Goal: Task Accomplishment & Management: Manage account settings

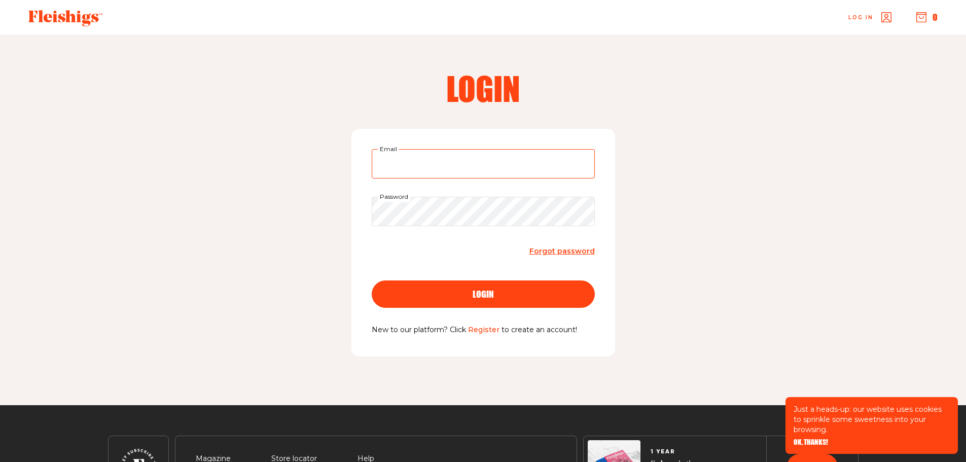
click at [429, 166] on input "Email" at bounding box center [483, 163] width 223 height 29
type input "estherhyam919@gmail.com"
click at [571, 250] on span "Forgot password" at bounding box center [562, 250] width 65 height 9
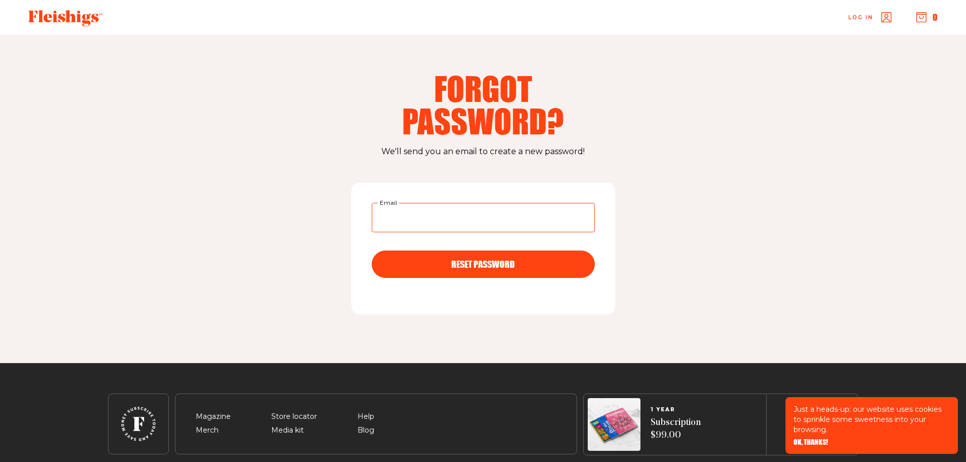
click at [423, 222] on input "Email" at bounding box center [483, 217] width 223 height 29
type input "[EMAIL_ADDRESS][DOMAIN_NAME]"
click at [471, 258] on button "RESET PASSWORD" at bounding box center [483, 264] width 223 height 27
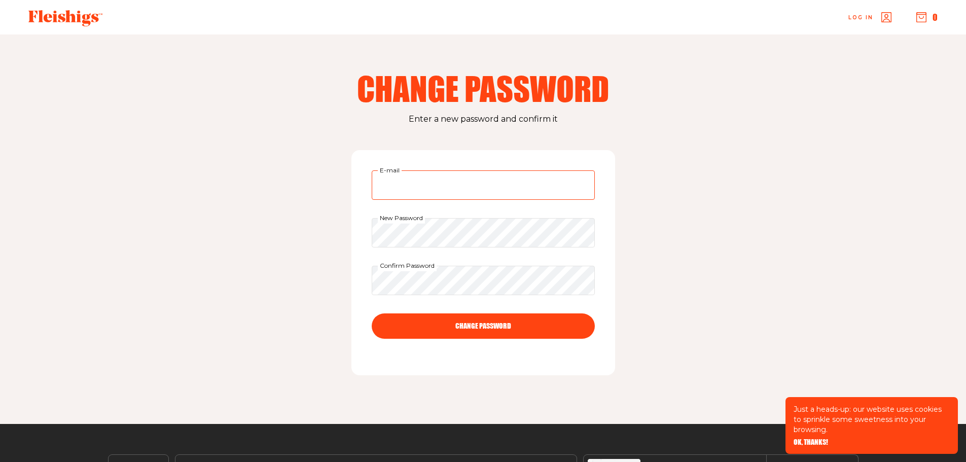
click at [404, 182] on input "E-mail" at bounding box center [483, 184] width 223 height 29
type input "[EMAIL_ADDRESS][DOMAIN_NAME]"
click at [480, 334] on button "CHANGE PASSWORD" at bounding box center [483, 325] width 223 height 25
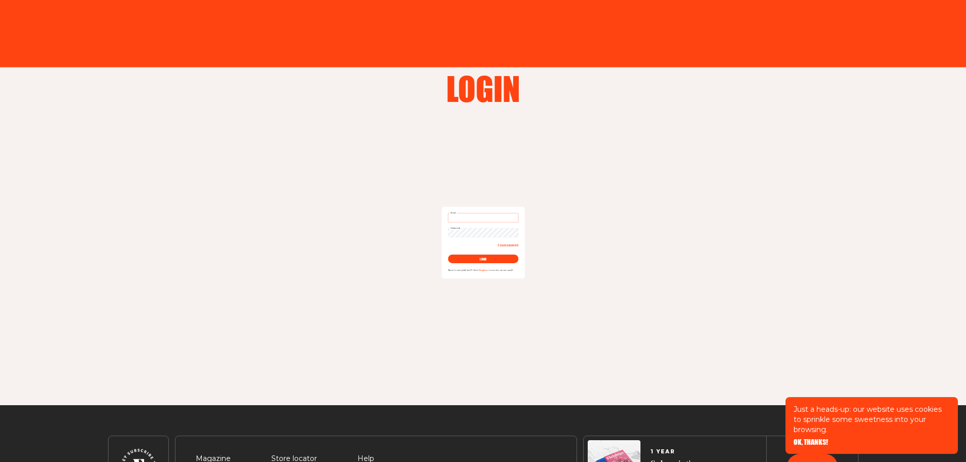
type input "[EMAIL_ADDRESS][DOMAIN_NAME]"
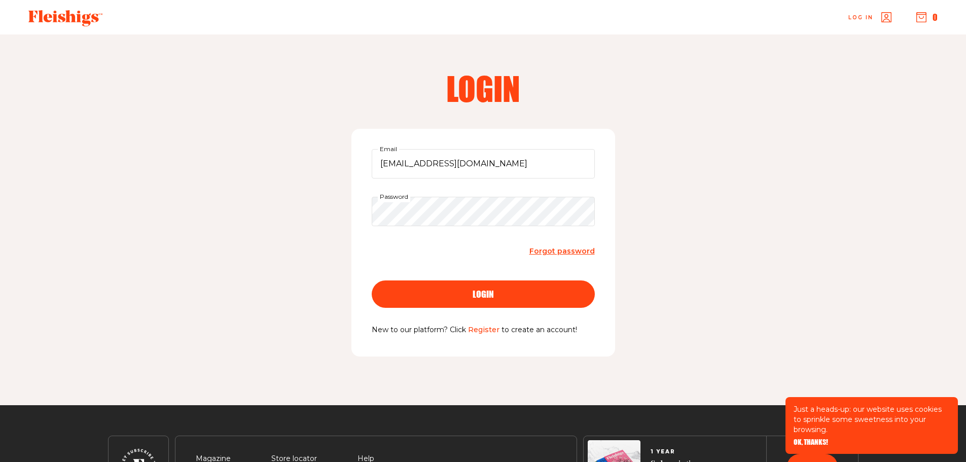
click at [468, 285] on button "login" at bounding box center [483, 293] width 223 height 27
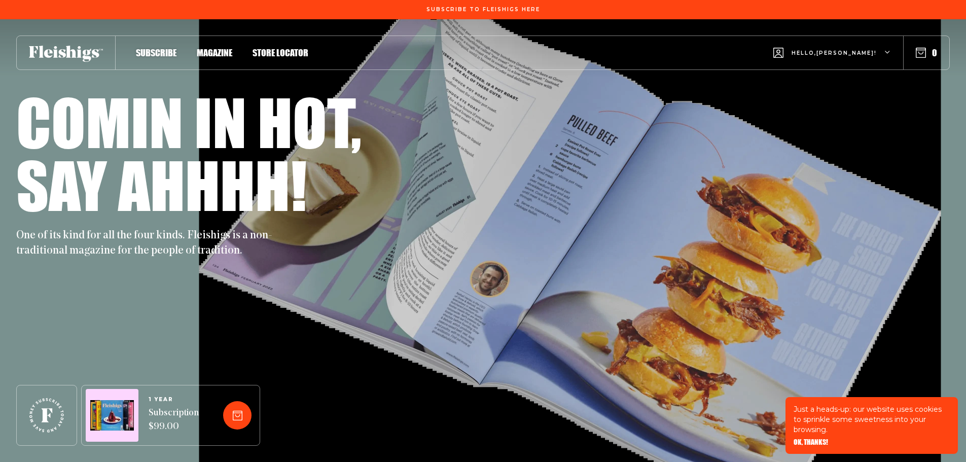
click at [886, 52] on icon "button" at bounding box center [888, 53] width 6 height 6
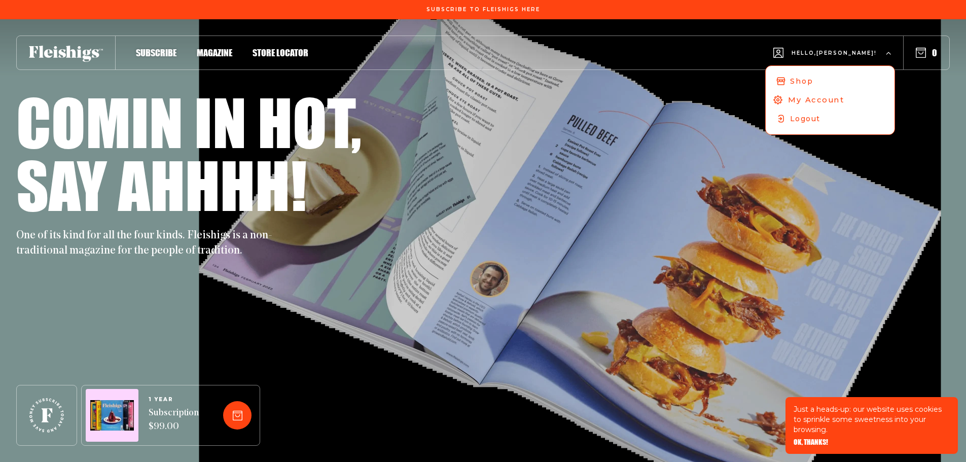
click at [842, 102] on span "My Account" at bounding box center [816, 99] width 56 height 11
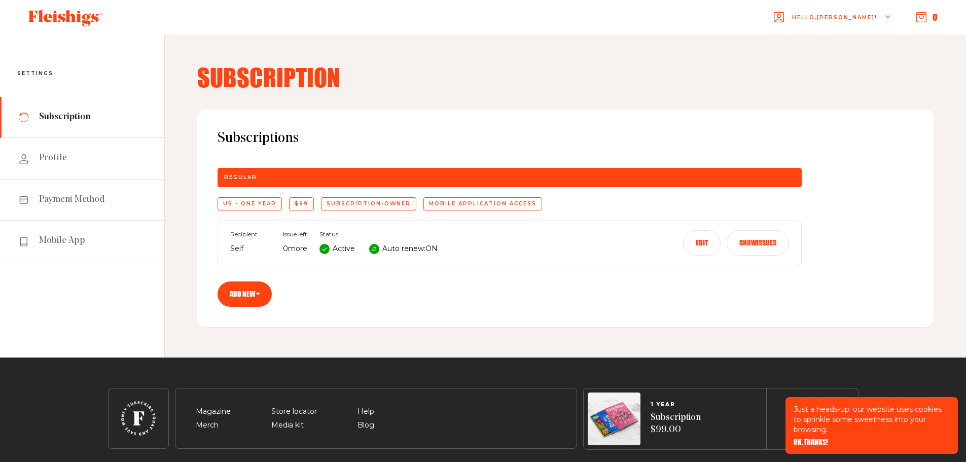
click at [697, 242] on button "Edit" at bounding box center [702, 242] width 38 height 25
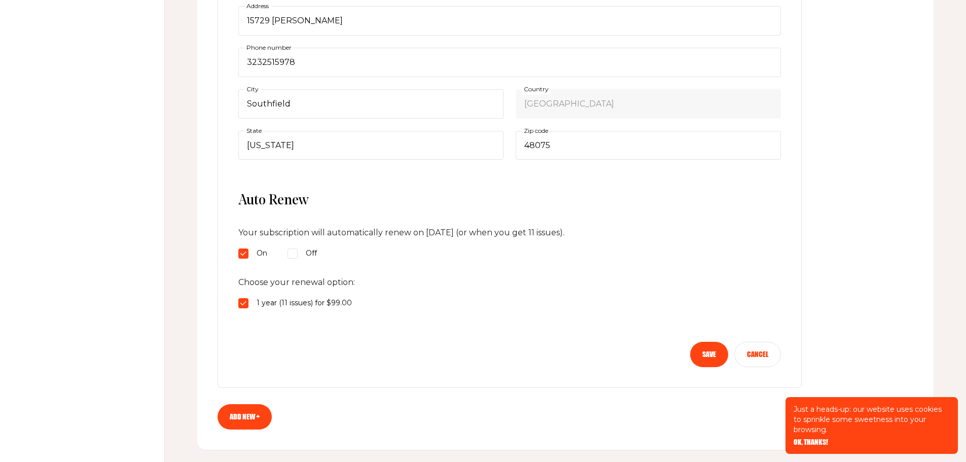
scroll to position [355, 0]
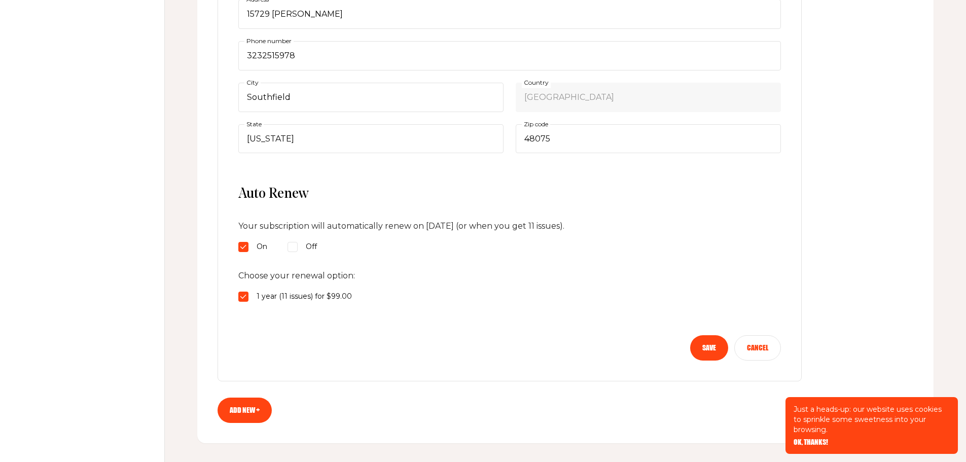
click at [295, 249] on input "Off" at bounding box center [293, 247] width 10 height 10
radio input "true"
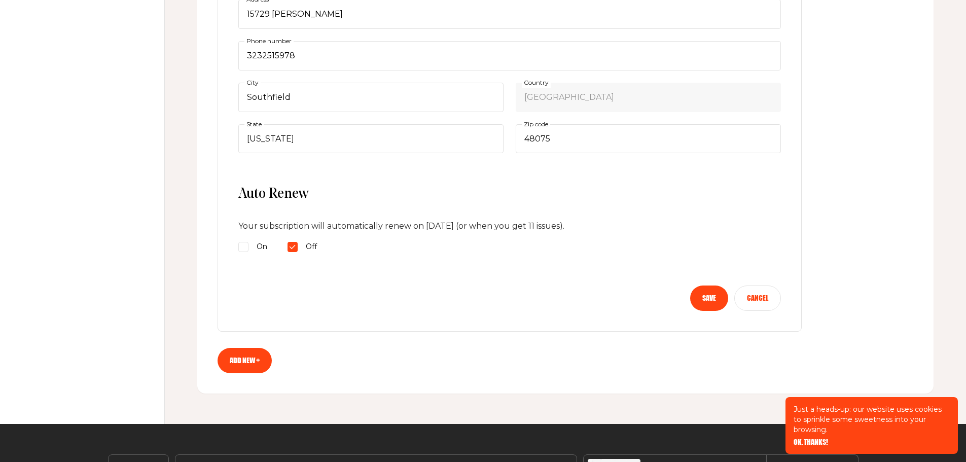
click at [247, 243] on input "On" at bounding box center [243, 247] width 10 height 10
radio input "true"
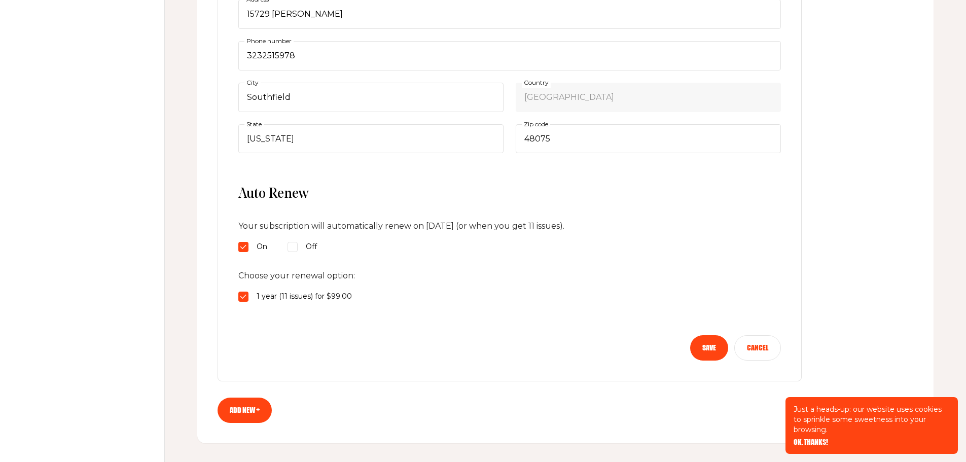
click at [288, 244] on input "Off" at bounding box center [293, 247] width 10 height 10
radio input "true"
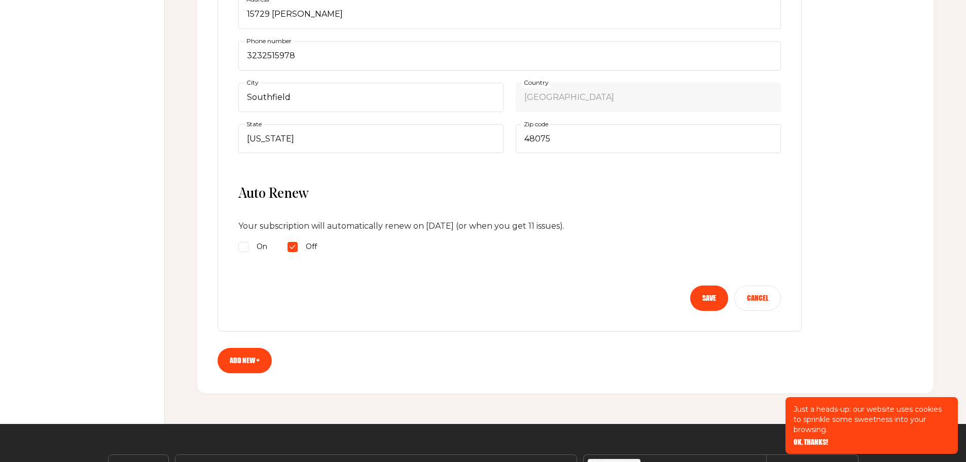
click at [708, 302] on button "Save" at bounding box center [709, 298] width 38 height 25
